Goal: Navigation & Orientation: Find specific page/section

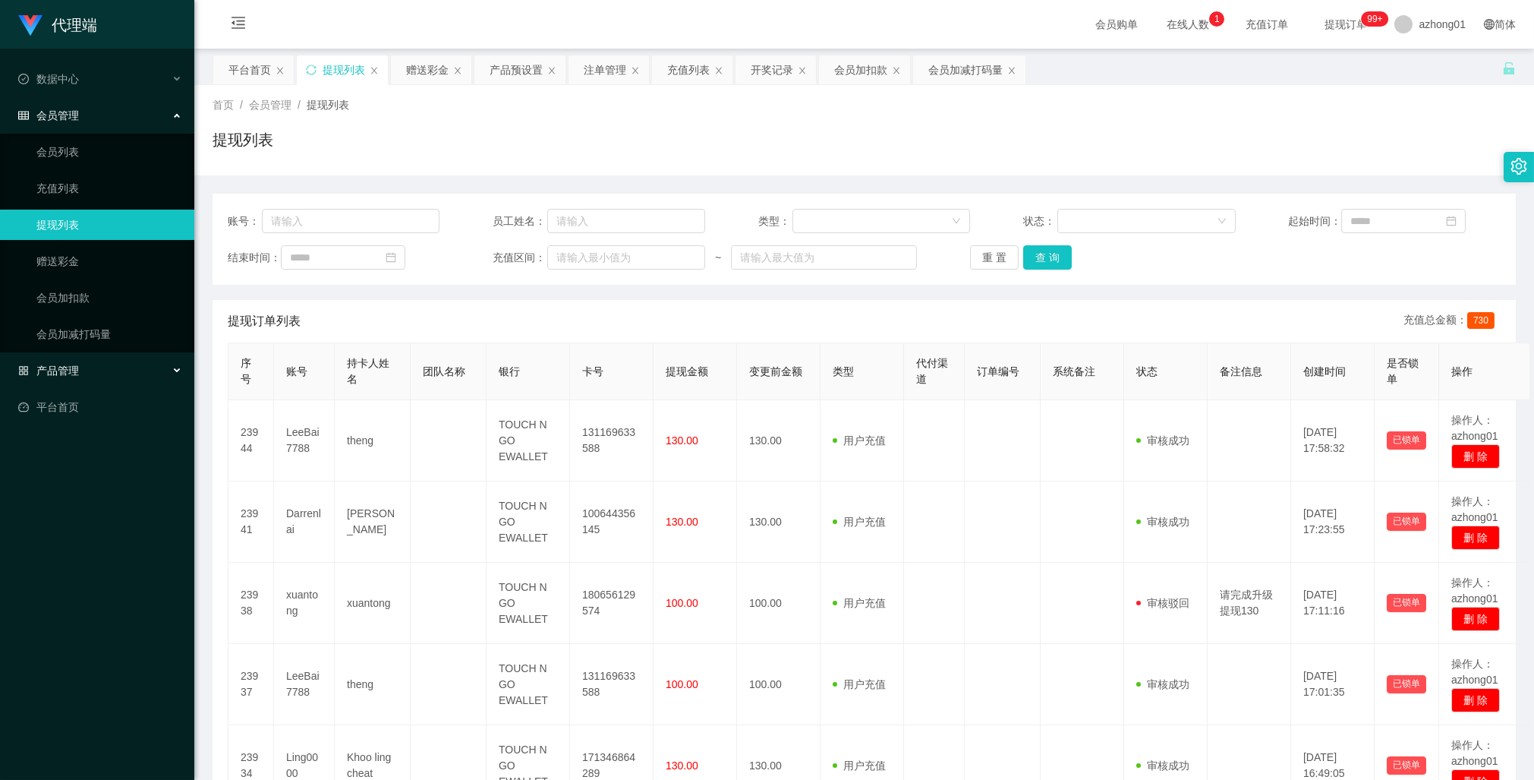
scroll to position [232, 0]
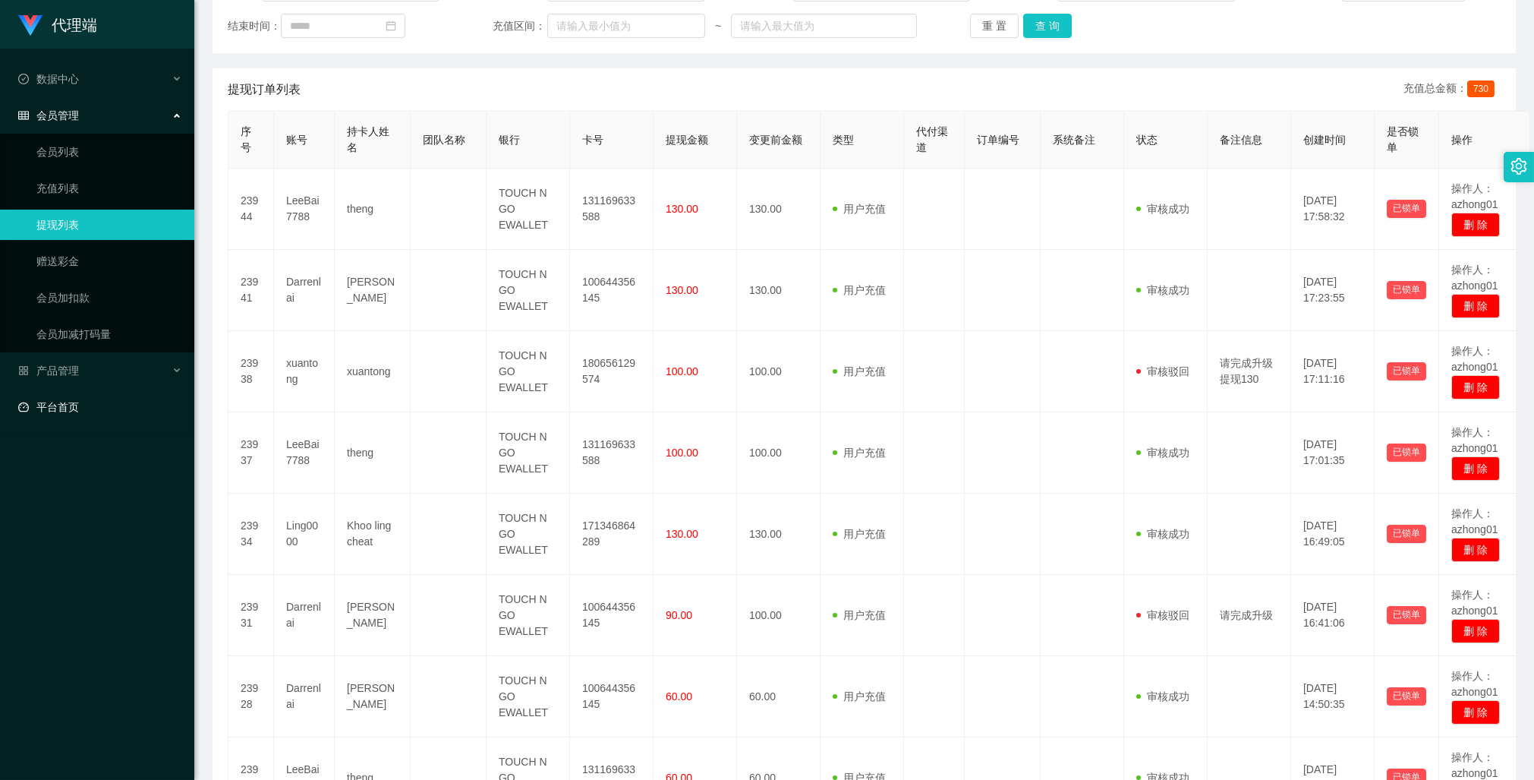
click at [62, 405] on link "平台首页" at bounding box center [100, 407] width 164 height 30
